Goal: Find specific page/section: Find specific page/section

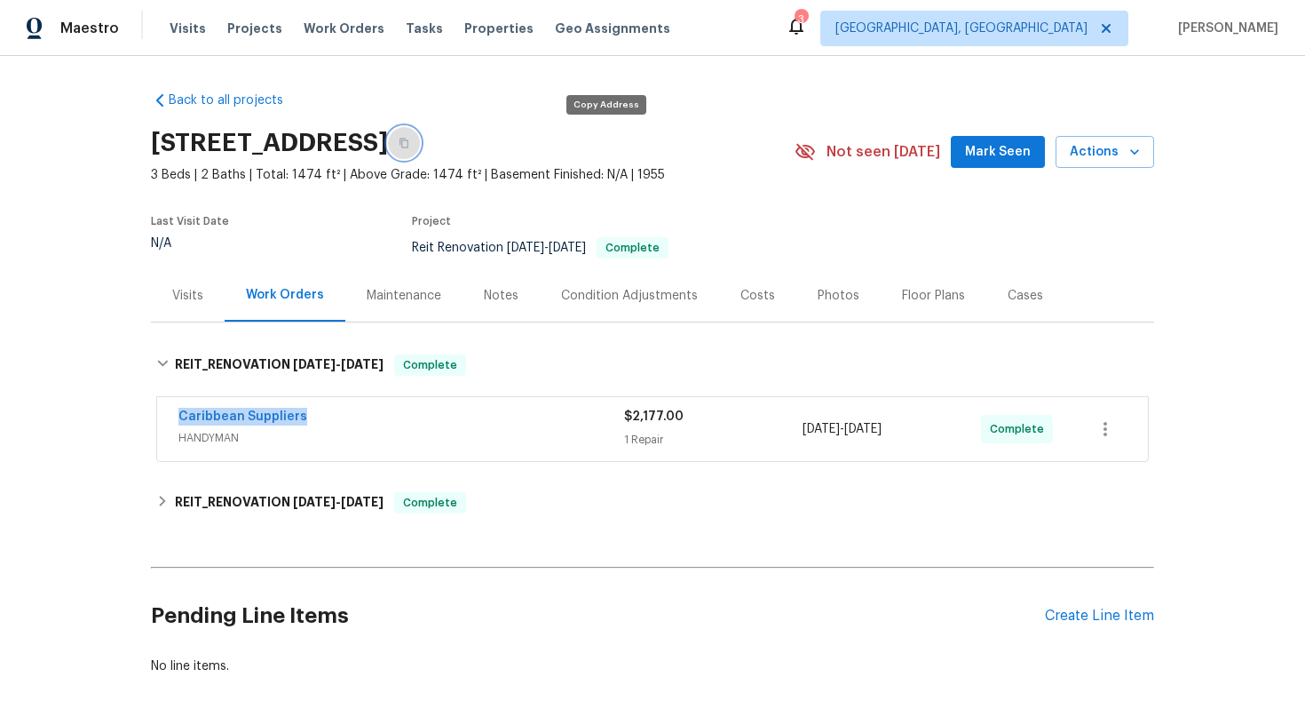
click at [420, 139] on button "button" at bounding box center [404, 143] width 32 height 32
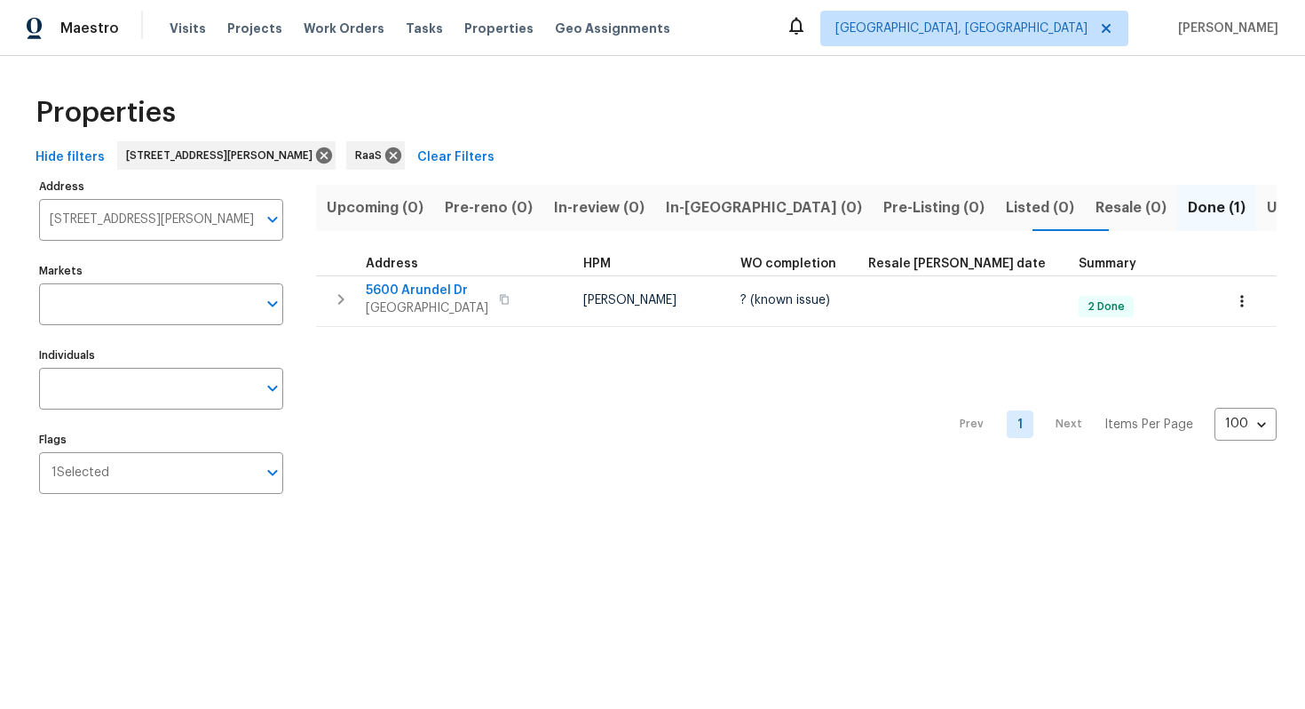
click at [110, 220] on input "[STREET_ADDRESS][PERSON_NAME]" at bounding box center [148, 220] width 218 height 42
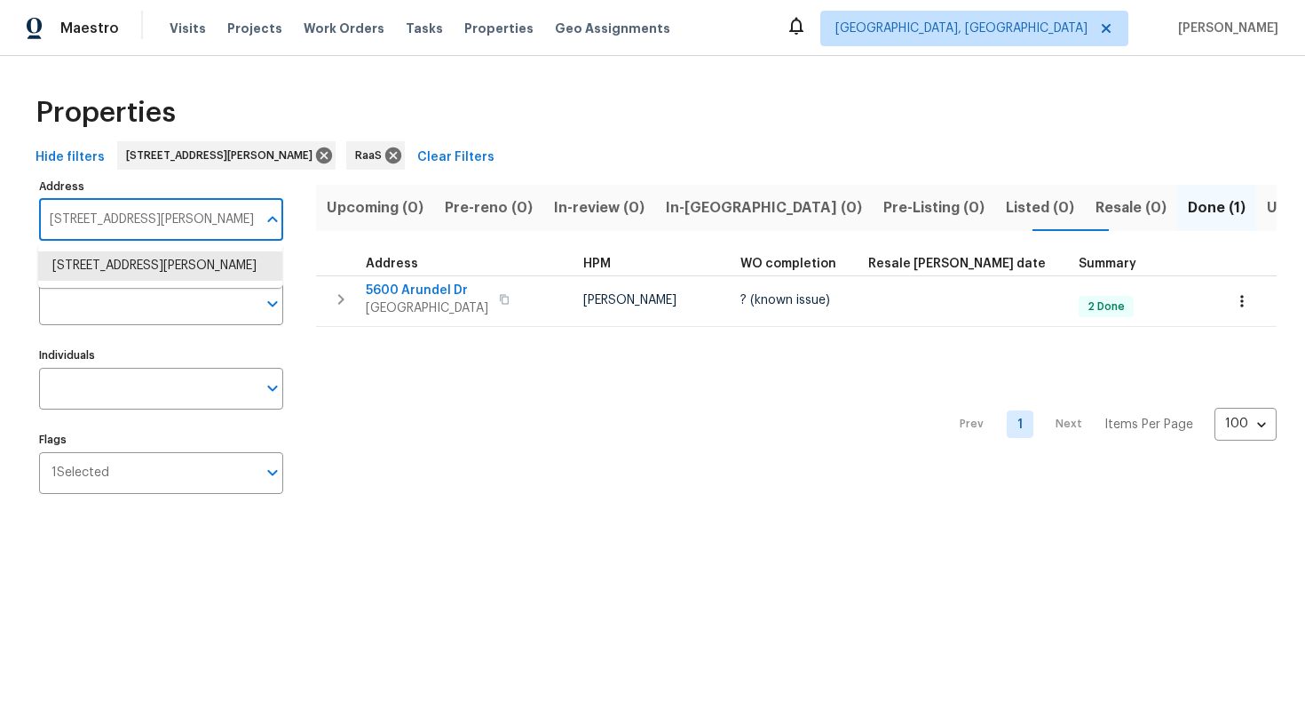
paste input "[STREET_ADDRESS]"
type input "[STREET_ADDRESS]"
click at [132, 281] on li "[STREET_ADDRESS]" at bounding box center [160, 265] width 244 height 29
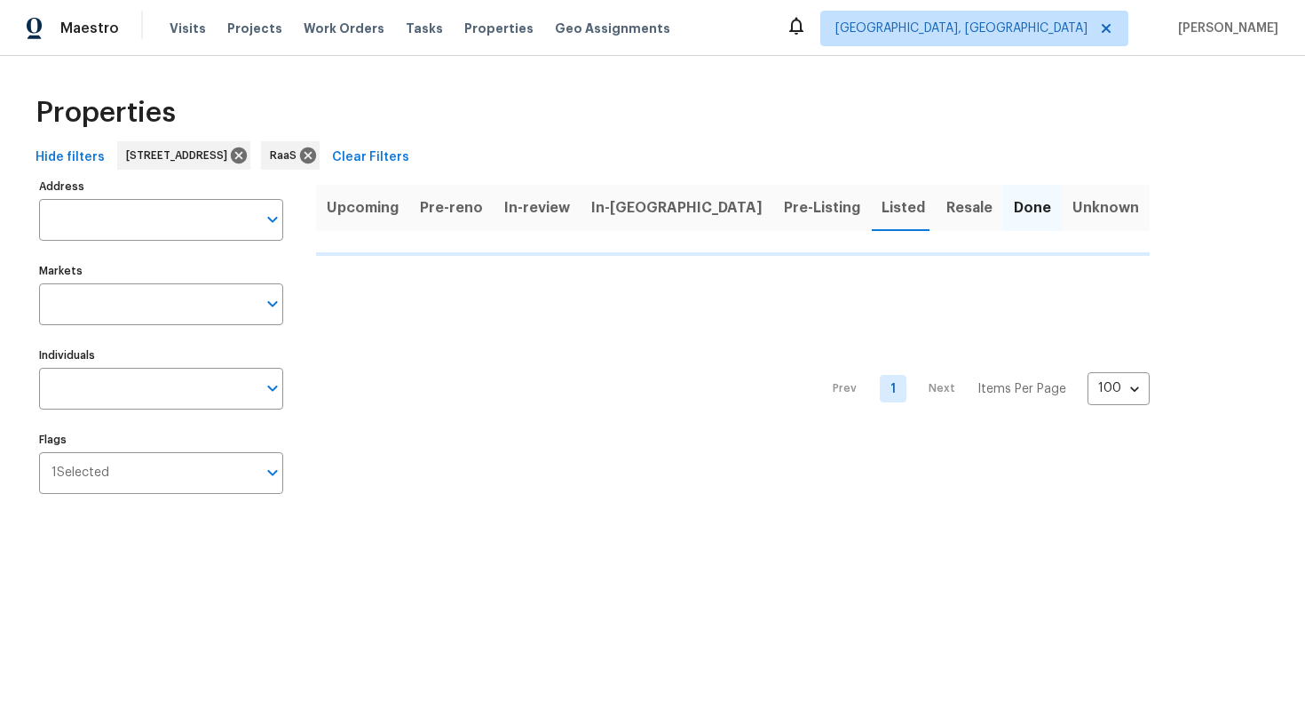
type input "[STREET_ADDRESS]"
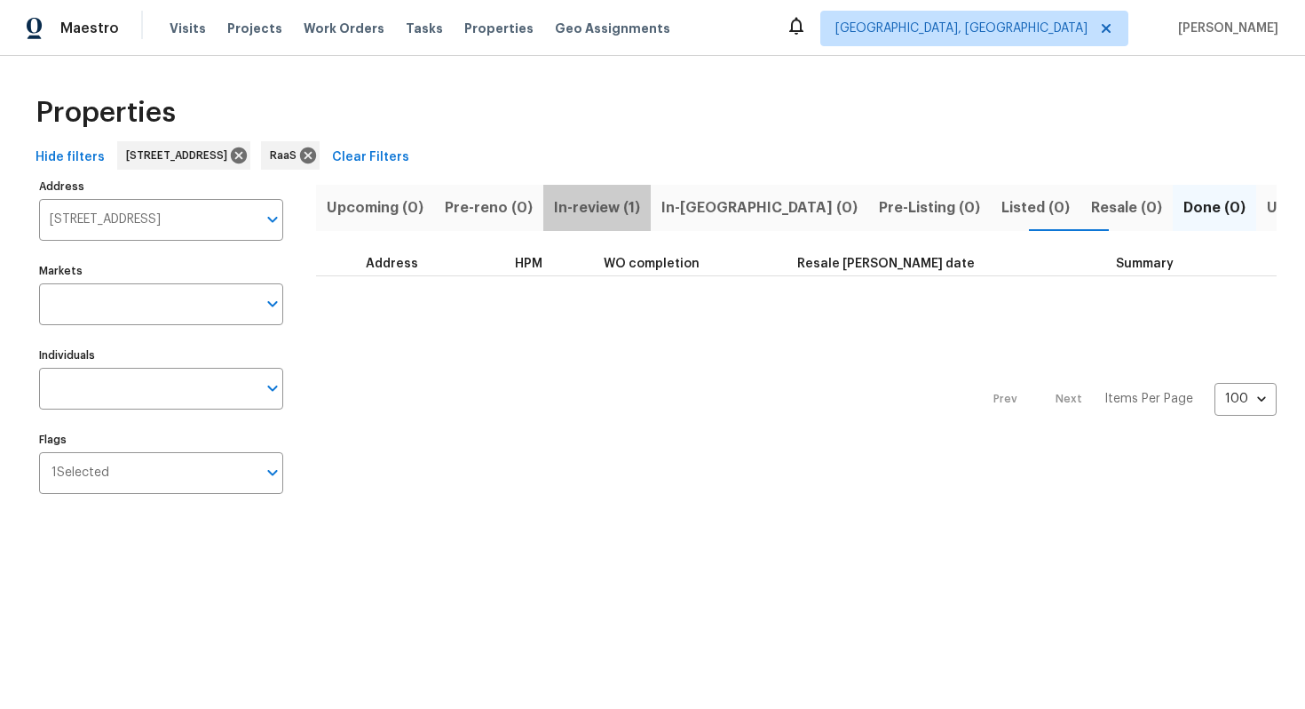
click at [595, 210] on span "In-review (1)" at bounding box center [597, 207] width 86 height 25
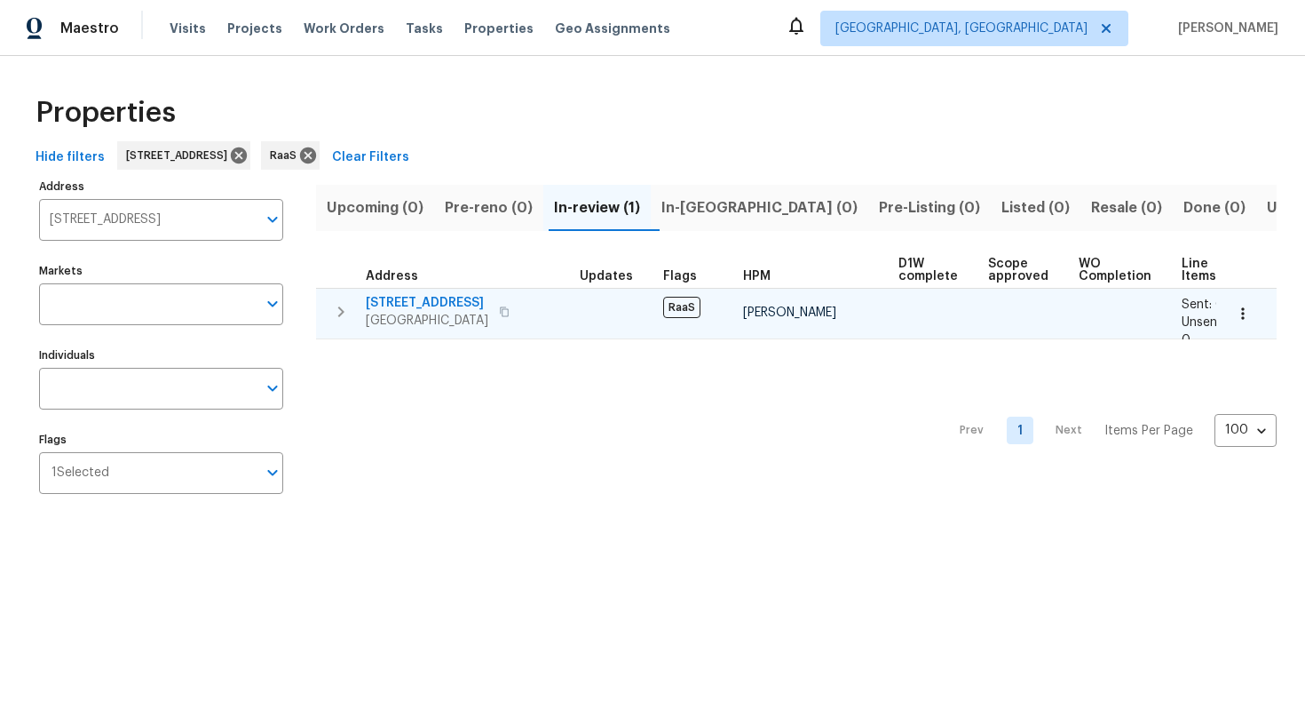
click at [458, 301] on span "2796 Green Trail Dr" at bounding box center [427, 303] width 123 height 18
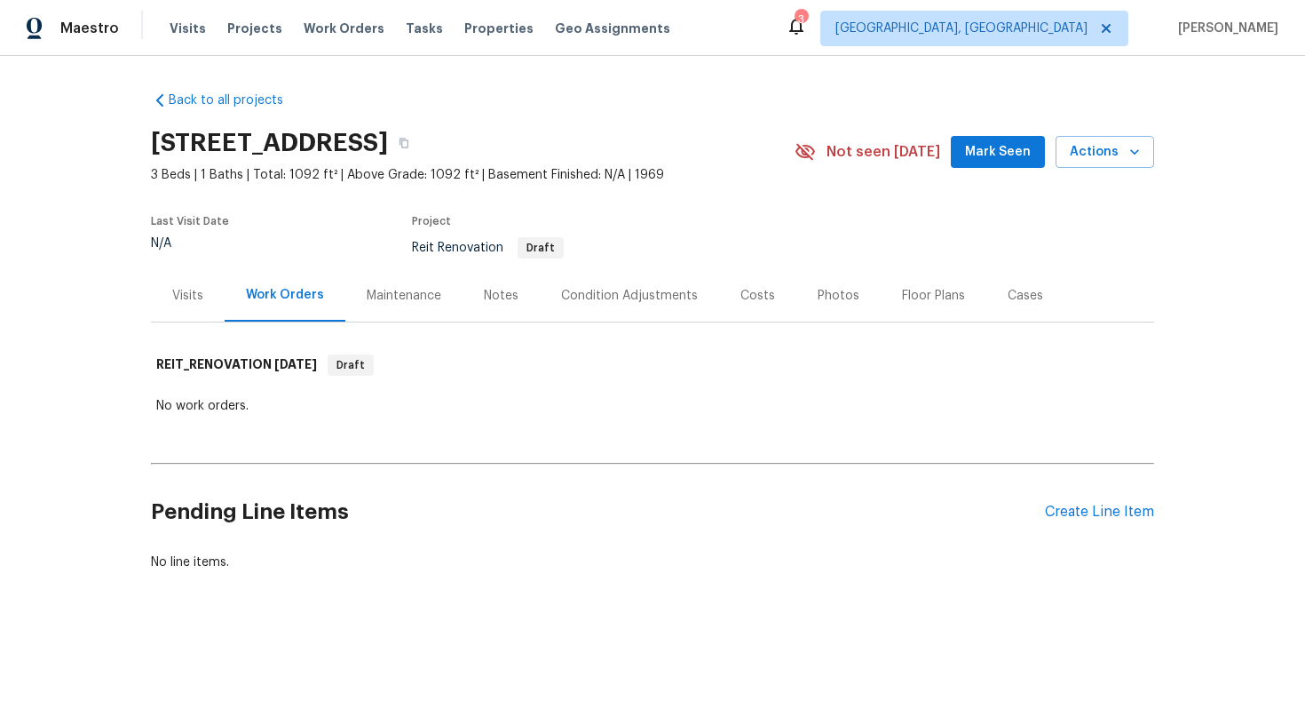
click at [743, 285] on div "Costs" at bounding box center [757, 295] width 77 height 52
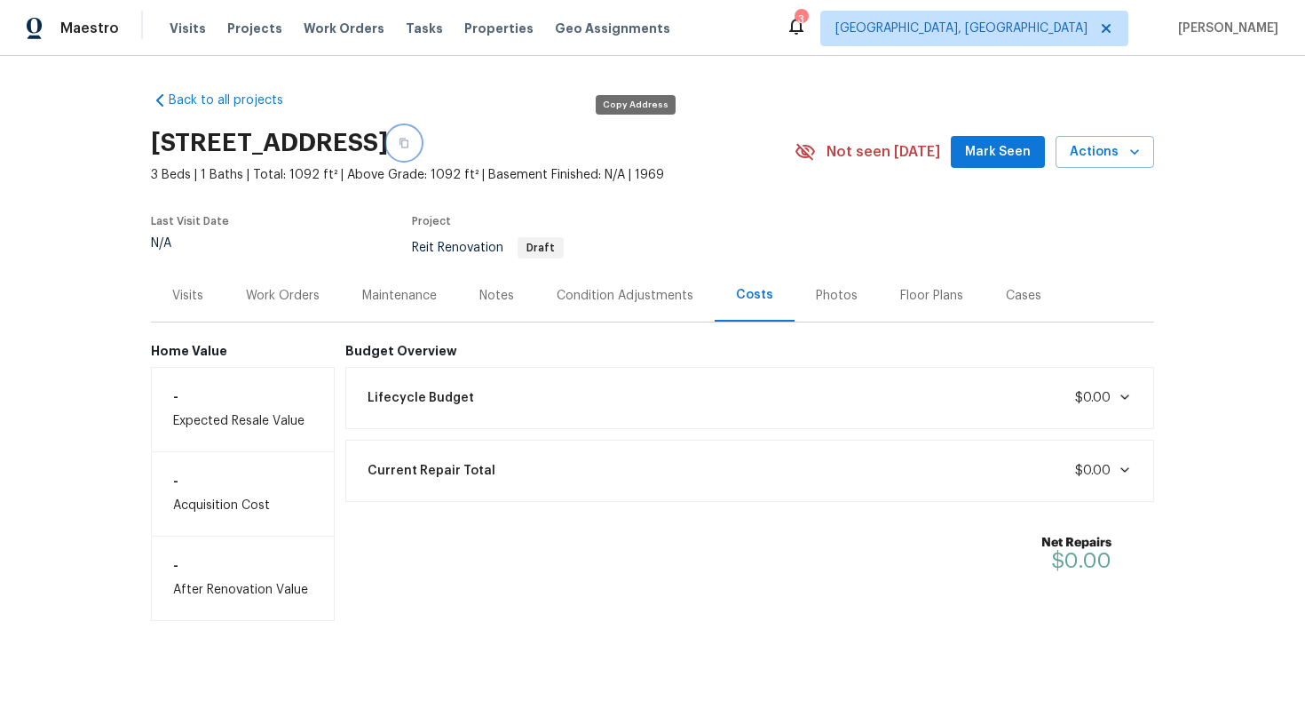
click at [409, 141] on icon "button" at bounding box center [404, 143] width 11 height 11
